Goal: Information Seeking & Learning: Learn about a topic

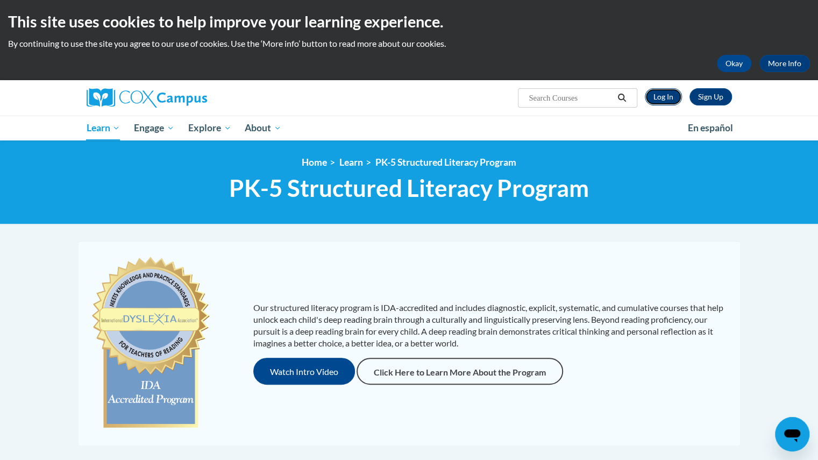
click at [660, 91] on link "Log In" at bounding box center [663, 96] width 37 height 17
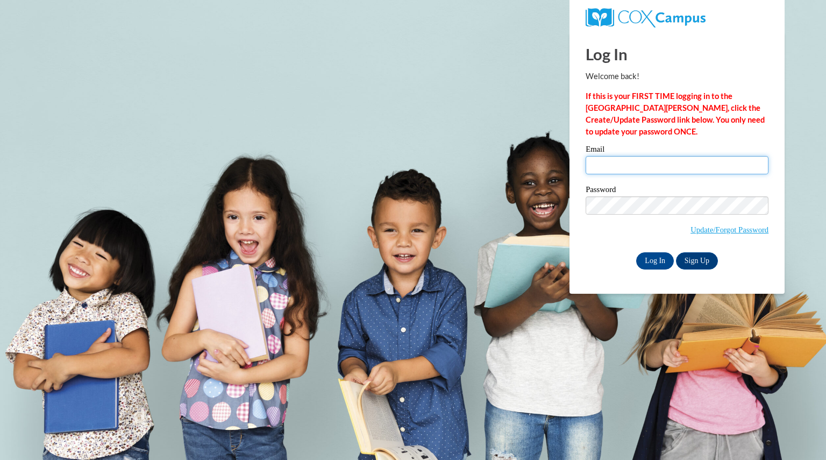
click at [634, 158] on input "Email" at bounding box center [677, 165] width 183 height 18
type input "[EMAIL_ADDRESS][DOMAIN_NAME]"
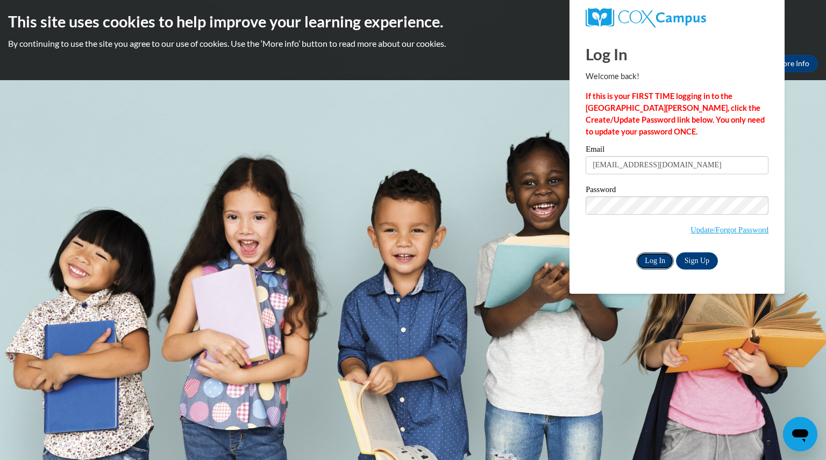
click at [651, 261] on input "Log In" at bounding box center [655, 260] width 38 height 17
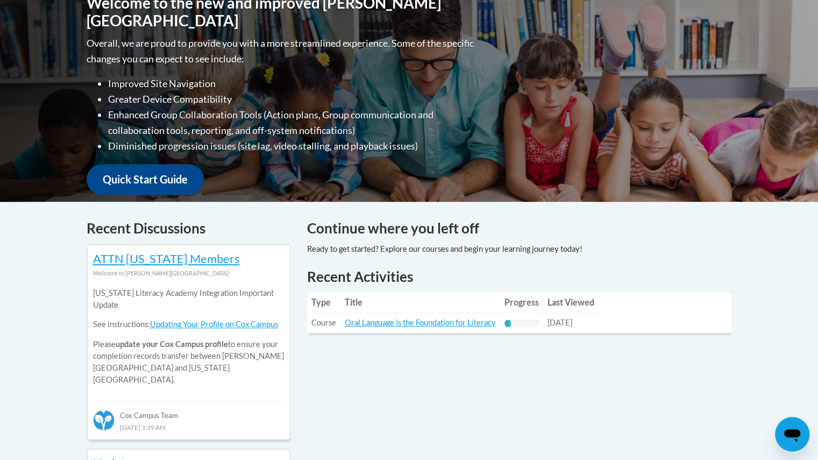
scroll to position [323, 0]
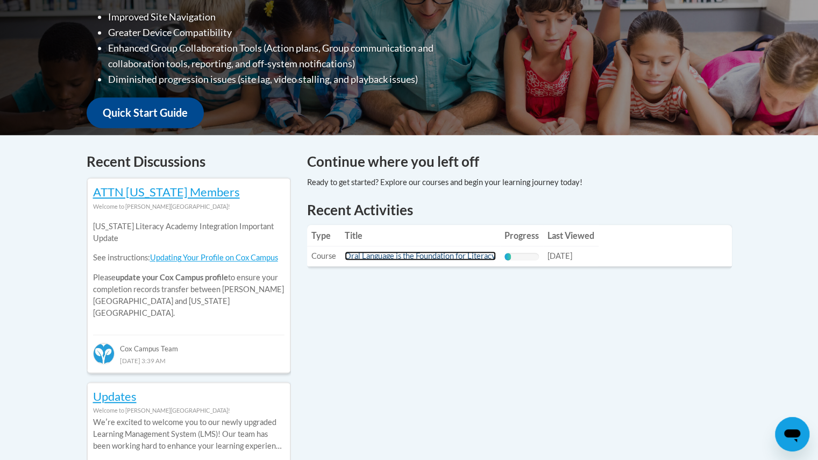
click at [420, 254] on link "Oral Language is the Foundation for Literacy" at bounding box center [420, 255] width 151 height 9
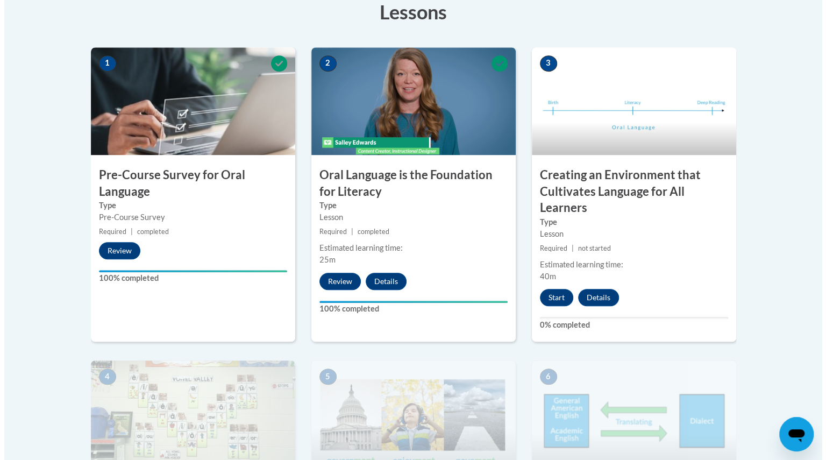
scroll to position [430, 0]
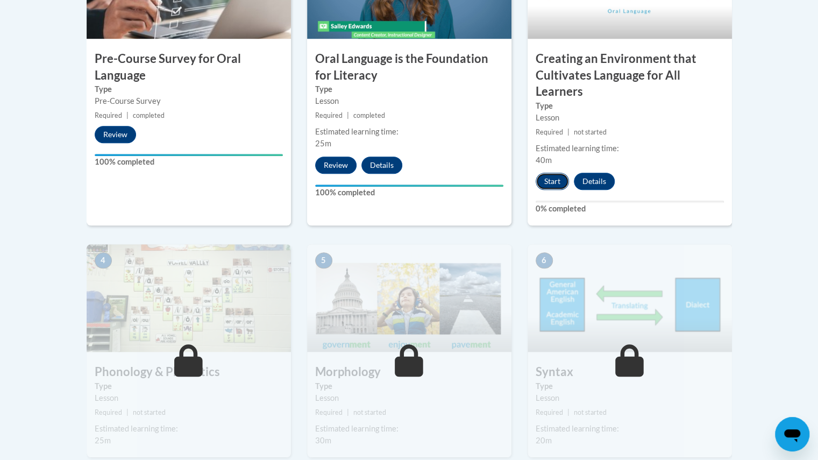
click at [546, 181] on button "Start" at bounding box center [552, 181] width 33 height 17
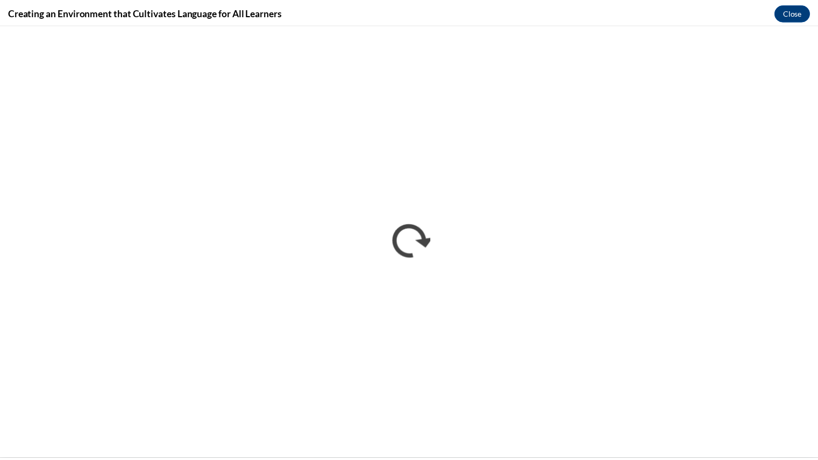
scroll to position [0, 0]
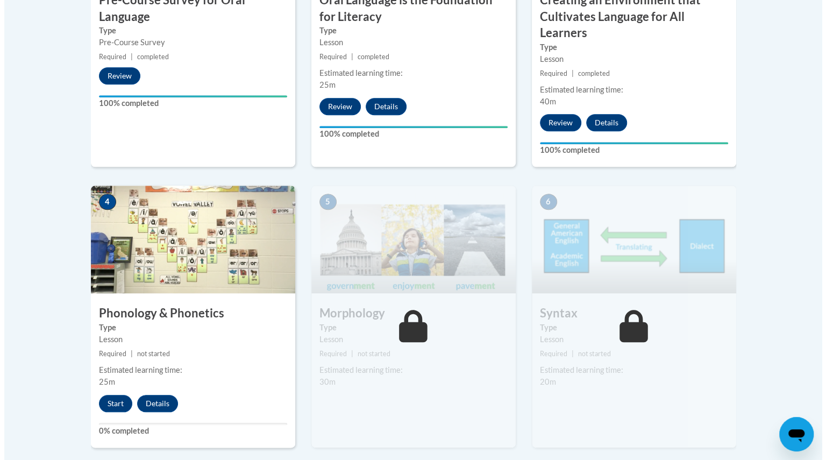
scroll to position [508, 0]
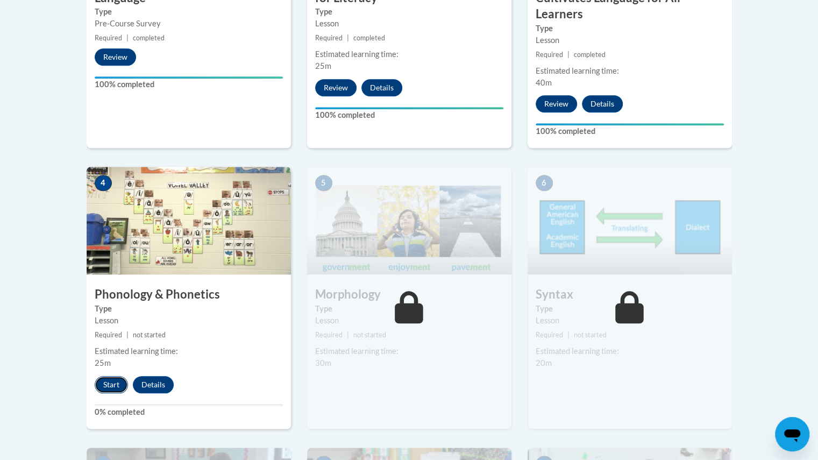
click at [105, 381] on button "Start" at bounding box center [111, 384] width 33 height 17
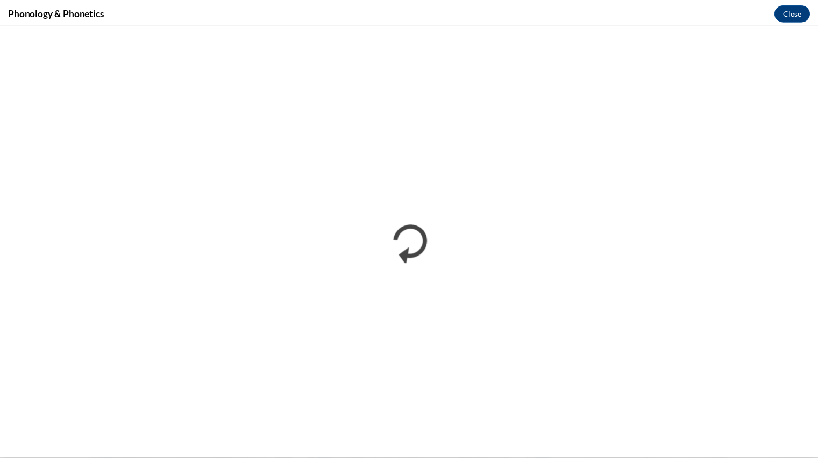
scroll to position [0, 0]
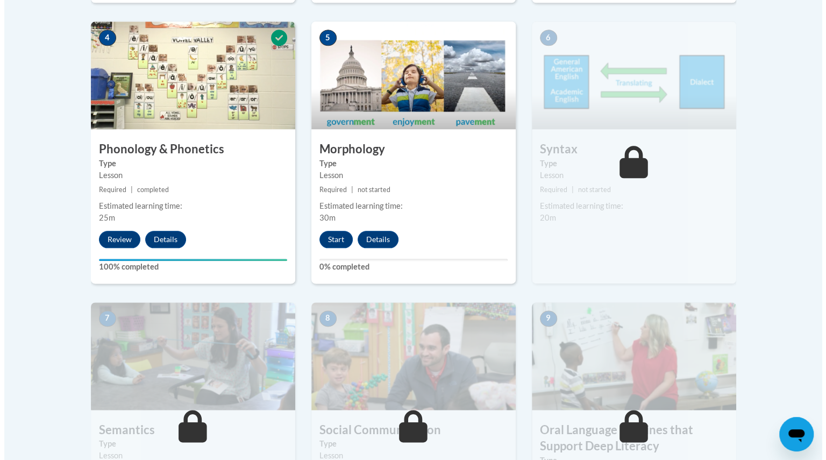
scroll to position [635, 0]
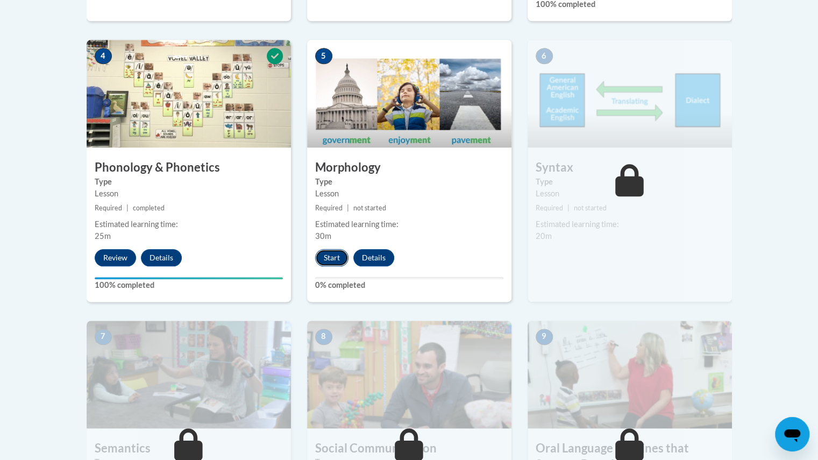
click at [329, 253] on button "Start" at bounding box center [331, 257] width 33 height 17
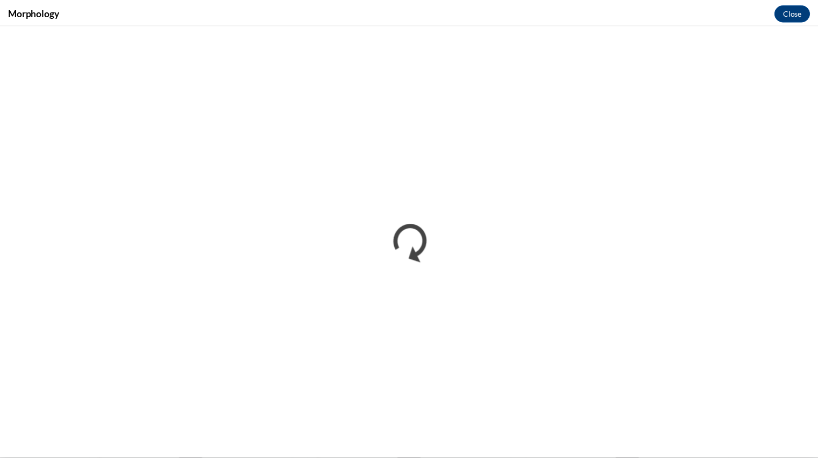
scroll to position [635, 0]
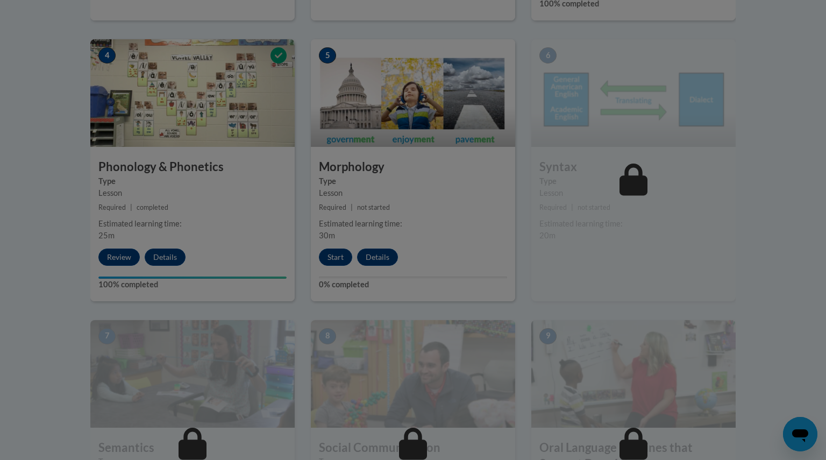
click at [748, 67] on div at bounding box center [413, 230] width 826 height 460
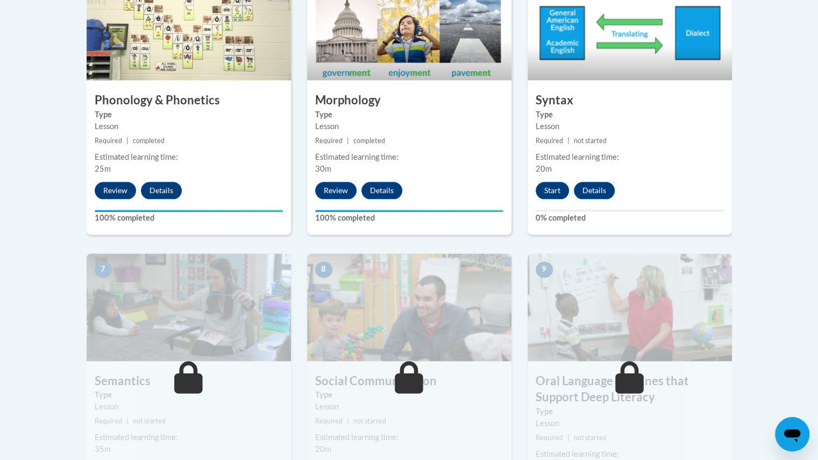
scroll to position [699, 0]
